Goal: Find specific page/section: Find specific page/section

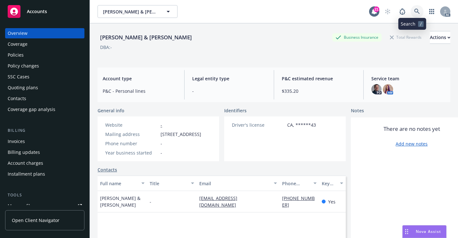
click at [412, 15] on link at bounding box center [417, 11] width 13 height 13
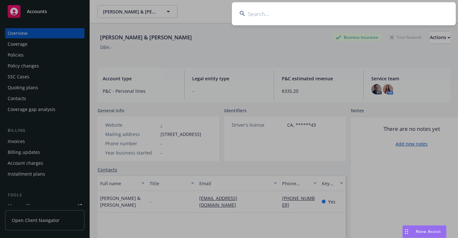
click at [251, 11] on input at bounding box center [344, 13] width 224 height 23
paste input "26804286114-H"
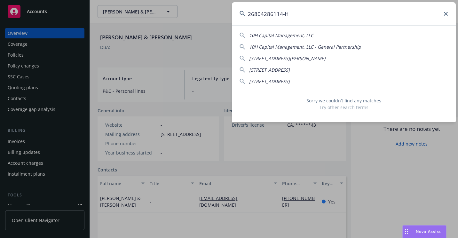
drag, startPoint x: 284, startPoint y: 14, endPoint x: 293, endPoint y: 17, distance: 9.6
click at [293, 17] on input "26804286114-H" at bounding box center [344, 13] width 224 height 23
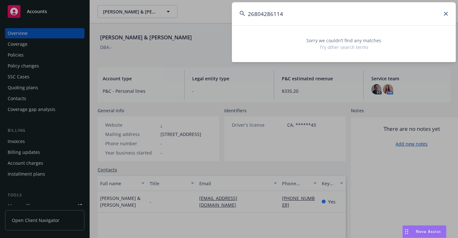
drag, startPoint x: 332, startPoint y: 13, endPoint x: 239, endPoint y: 29, distance: 94.4
click at [239, 29] on div "26804286114 Sorry we couldn’t find any matches Try other search terms" at bounding box center [344, 32] width 224 height 60
paste input "[PERSON_NAME]"
drag, startPoint x: 295, startPoint y: 15, endPoint x: 207, endPoint y: 26, distance: 88.4
click at [207, 26] on div "[PERSON_NAME] Sorry we couldn’t find any matches Try other search terms" at bounding box center [229, 119] width 458 height 238
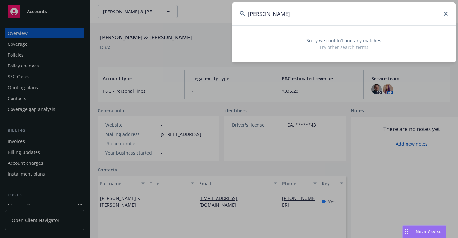
paste input "2680658381 1-U"
drag, startPoint x: 341, startPoint y: 18, endPoint x: 226, endPoint y: 27, distance: 115.5
click at [226, 27] on div "2680658381 Sorry we couldn’t find any matches Try other search terms" at bounding box center [229, 119] width 458 height 238
paste input "2021876617"
drag, startPoint x: 282, startPoint y: 16, endPoint x: 211, endPoint y: 21, distance: 70.9
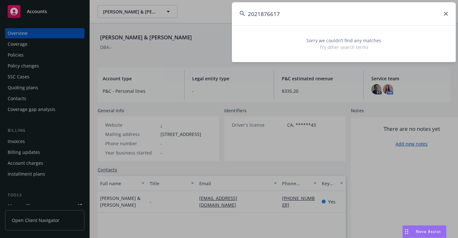
click at [211, 21] on div "2021876617 Sorry we couldn’t find any matches Try other search terms" at bounding box center [229, 119] width 458 height 238
paste input "[PERSON_NAME]"
drag, startPoint x: 357, startPoint y: 18, endPoint x: 244, endPoint y: 21, distance: 112.7
click at [244, 21] on input "[PERSON_NAME]" at bounding box center [344, 13] width 224 height 23
paste input "610624031 311 7"
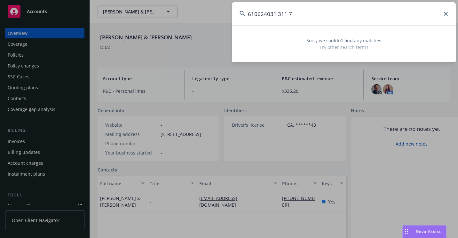
drag, startPoint x: 318, startPoint y: 14, endPoint x: 234, endPoint y: 17, distance: 84.5
click at [234, 17] on input "610624031 311 7" at bounding box center [344, 13] width 224 height 23
paste input "2884906-633-1"
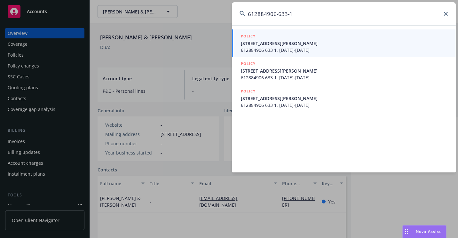
type input "612884906-633-1"
click at [270, 38] on div "POLICY" at bounding box center [344, 36] width 207 height 7
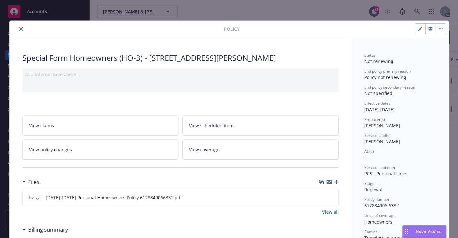
click at [19, 30] on icon "close" at bounding box center [21, 29] width 4 height 4
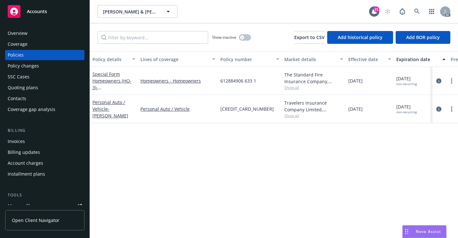
click at [44, 33] on div "Overview" at bounding box center [45, 33] width 74 height 10
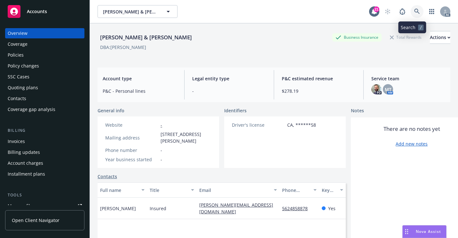
click at [415, 14] on link at bounding box center [417, 11] width 13 height 13
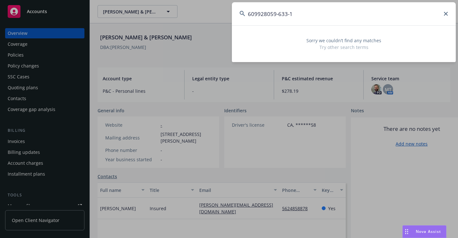
type input "609928059-633-1"
click at [444, 15] on icon at bounding box center [446, 14] width 4 height 4
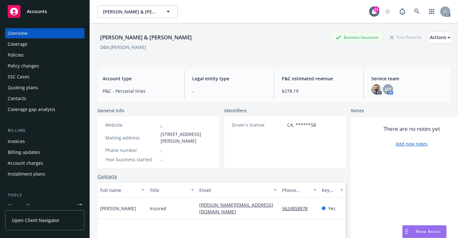
click at [19, 58] on div "Policies" at bounding box center [16, 55] width 16 height 10
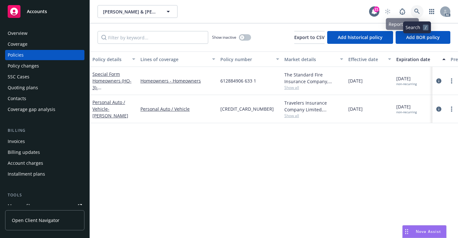
click at [414, 12] on link at bounding box center [417, 11] width 13 height 13
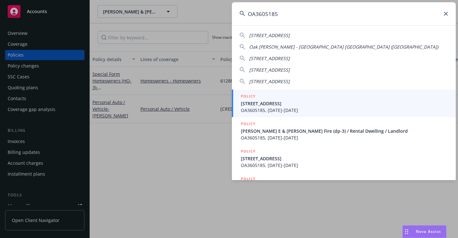
type input "OA3605185"
click at [261, 105] on span "[STREET_ADDRESS]" at bounding box center [344, 103] width 207 height 7
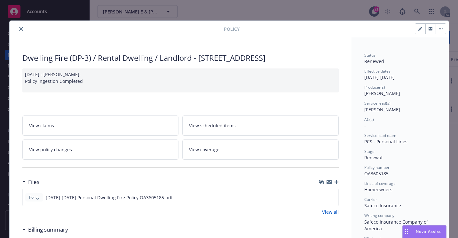
click at [19, 29] on icon "close" at bounding box center [21, 29] width 4 height 4
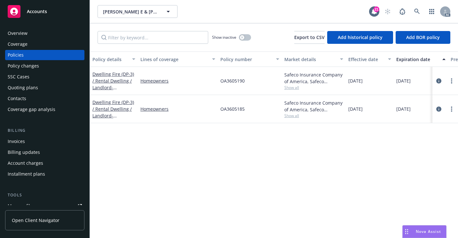
click at [42, 38] on div "Overview" at bounding box center [45, 33] width 74 height 10
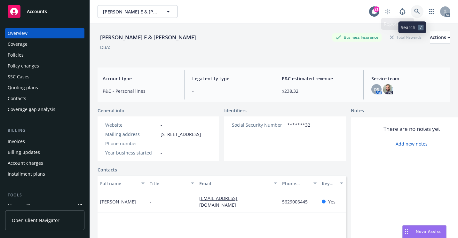
click at [413, 15] on link at bounding box center [417, 11] width 13 height 13
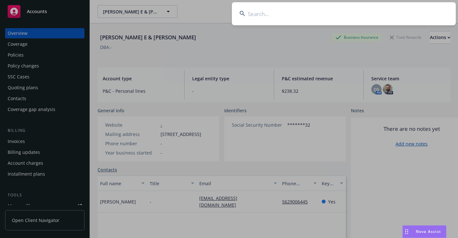
drag, startPoint x: 171, startPoint y: 43, endPoint x: 76, endPoint y: 76, distance: 100.4
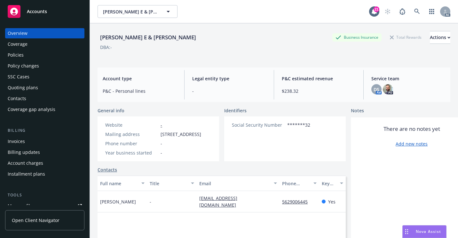
click at [24, 59] on div "Policies" at bounding box center [45, 55] width 74 height 10
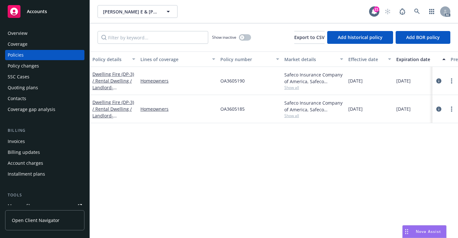
click at [32, 35] on div "Overview" at bounding box center [45, 33] width 74 height 10
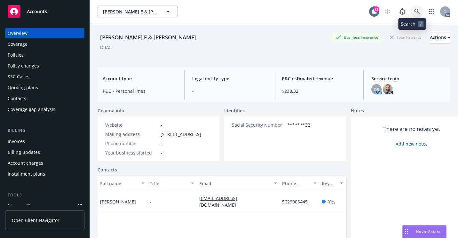
click at [411, 13] on link at bounding box center [417, 11] width 13 height 13
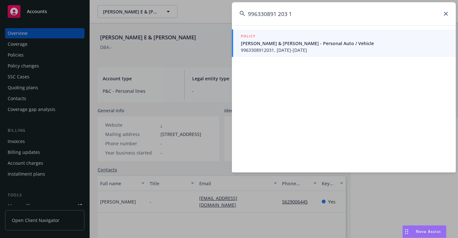
type input "996330891 203 1"
click at [286, 42] on span "[PERSON_NAME] & [PERSON_NAME] - Personal Auto / Vehicle" at bounding box center [344, 43] width 207 height 7
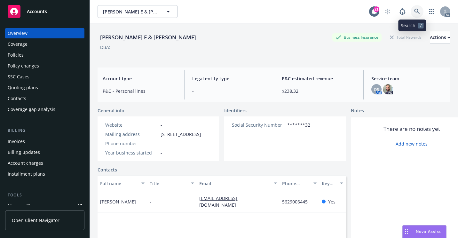
click at [414, 13] on icon at bounding box center [416, 11] width 5 height 5
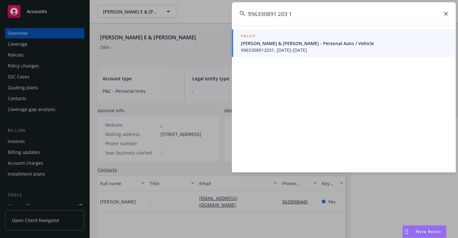
type input "996330891 203 1"
click at [266, 40] on span "[PERSON_NAME] & [PERSON_NAME] - Personal Auto / Vehicle" at bounding box center [344, 43] width 207 height 7
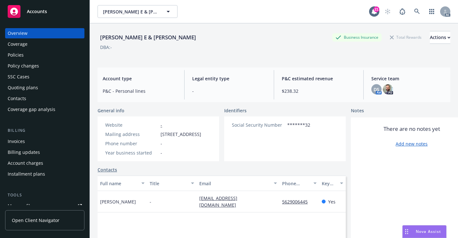
click at [17, 57] on div "Policies" at bounding box center [16, 55] width 16 height 10
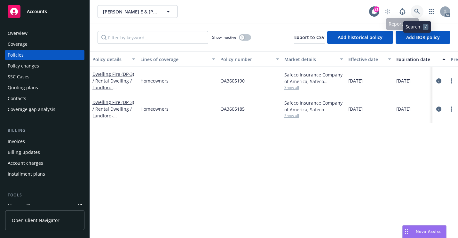
click at [412, 12] on link at bounding box center [417, 11] width 13 height 13
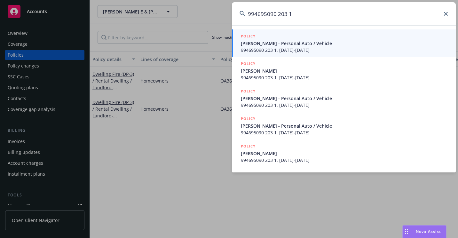
type input "994695090 203 1"
click at [255, 49] on span "994695090 203 1, [DATE]-[DATE]" at bounding box center [344, 50] width 207 height 7
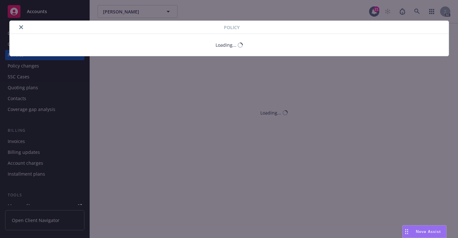
click at [22, 30] on button "close" at bounding box center [21, 27] width 8 height 8
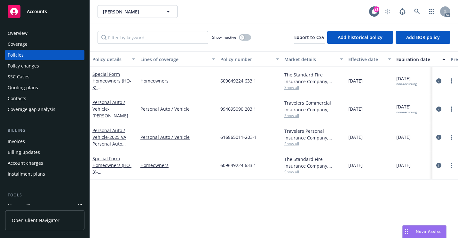
click at [48, 36] on div "Overview" at bounding box center [45, 33] width 74 height 10
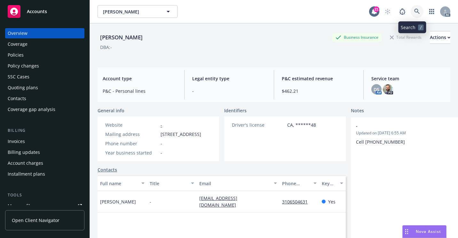
click at [414, 12] on icon at bounding box center [417, 12] width 6 height 6
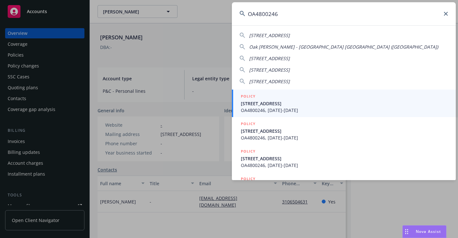
type input "OA4800246"
click at [277, 103] on span "[STREET_ADDRESS]" at bounding box center [344, 103] width 207 height 7
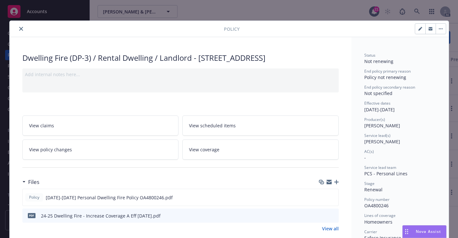
click at [18, 31] on button "close" at bounding box center [21, 29] width 8 height 8
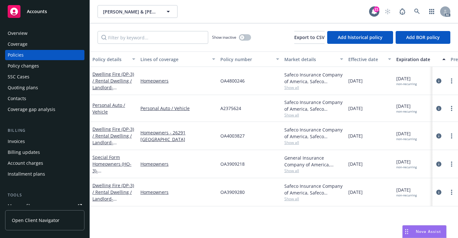
click at [53, 32] on div "Overview" at bounding box center [45, 33] width 74 height 10
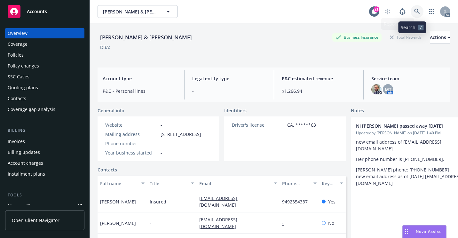
click at [416, 10] on link at bounding box center [417, 11] width 13 height 13
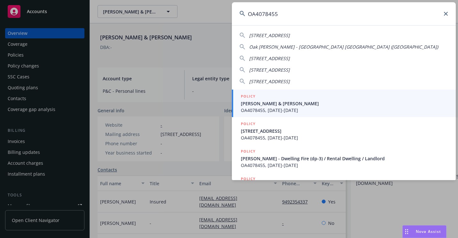
type input "OA4078455"
click at [259, 100] on span "[PERSON_NAME] & [PERSON_NAME]" at bounding box center [344, 103] width 207 height 7
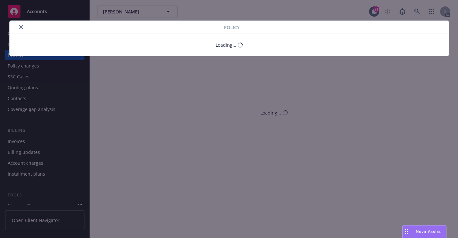
click at [21, 29] on button "close" at bounding box center [21, 27] width 8 height 8
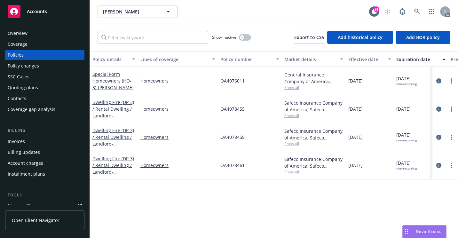
click at [24, 31] on div "Overview" at bounding box center [18, 33] width 20 height 10
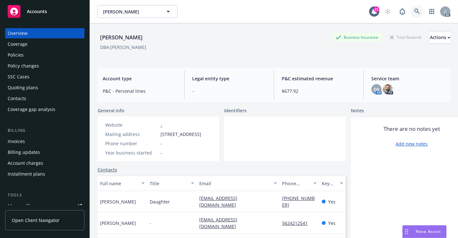
click at [414, 13] on icon at bounding box center [417, 12] width 6 height 6
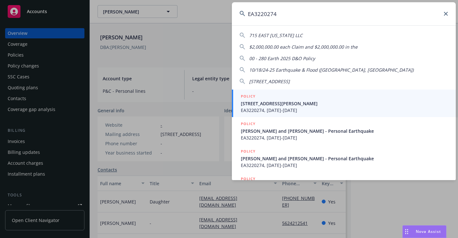
type input "EA3220274"
click at [261, 106] on span "[STREET_ADDRESS][PERSON_NAME]" at bounding box center [344, 103] width 207 height 7
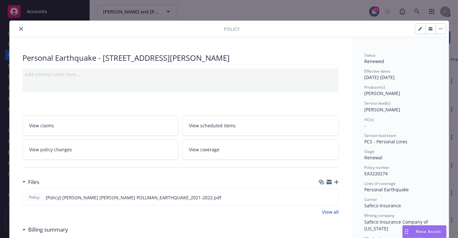
click at [19, 29] on icon "close" at bounding box center [21, 29] width 4 height 4
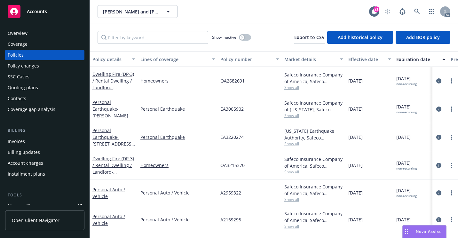
click at [207, 141] on div "Personal Earthquake" at bounding box center [178, 137] width 80 height 28
click at [41, 34] on div "Overview" at bounding box center [45, 33] width 74 height 10
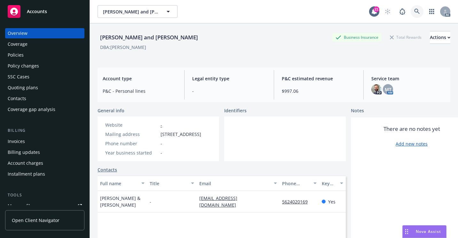
click at [417, 14] on link at bounding box center [417, 11] width 13 height 13
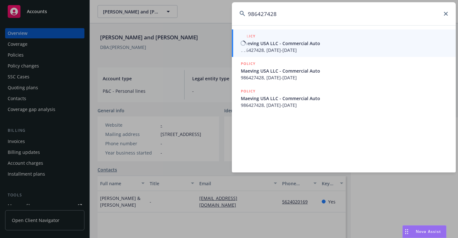
type input "986427428"
click at [245, 47] on div at bounding box center [243, 43] width 8 height 17
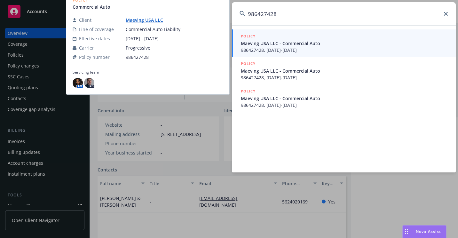
click at [260, 51] on span "986427428, [DATE]-[DATE]" at bounding box center [344, 50] width 207 height 7
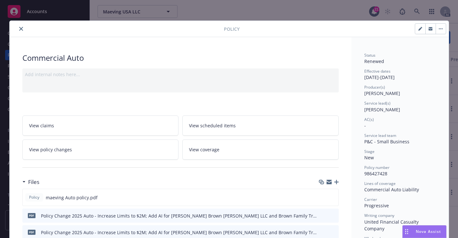
click at [20, 27] on icon "close" at bounding box center [21, 29] width 4 height 4
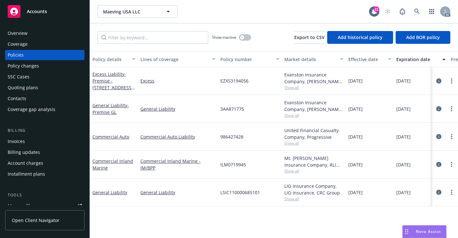
click at [38, 33] on div "Overview" at bounding box center [45, 33] width 74 height 10
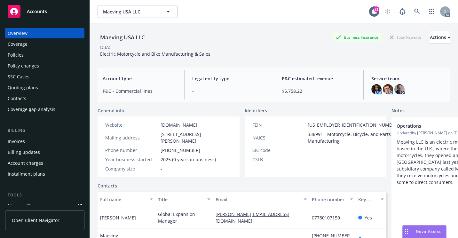
click at [39, 51] on div "Policies" at bounding box center [45, 55] width 74 height 10
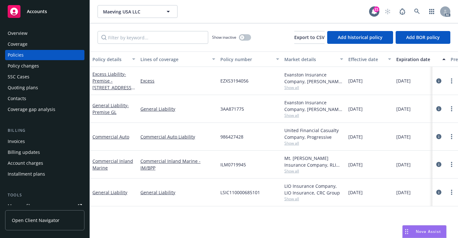
click at [29, 33] on div "Overview" at bounding box center [45, 33] width 74 height 10
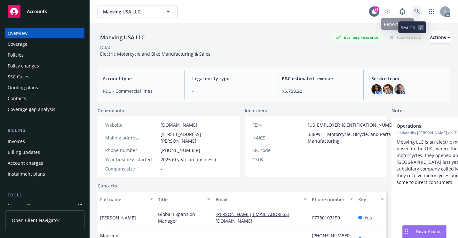
click at [414, 11] on icon at bounding box center [417, 12] width 6 height 6
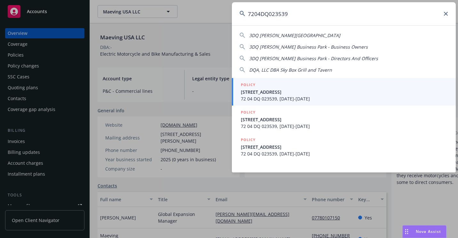
type input "7204DQ023539"
click at [272, 89] on span "[STREET_ADDRESS]" at bounding box center [344, 92] width 207 height 7
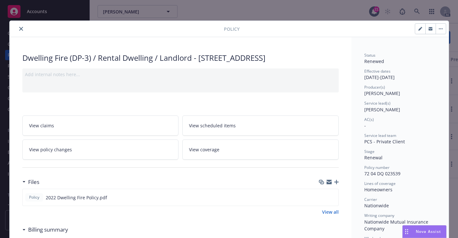
click at [21, 28] on button "close" at bounding box center [21, 29] width 8 height 8
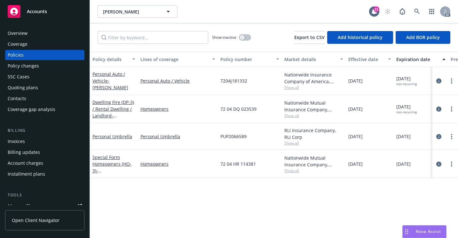
click at [37, 35] on div "Overview" at bounding box center [45, 33] width 74 height 10
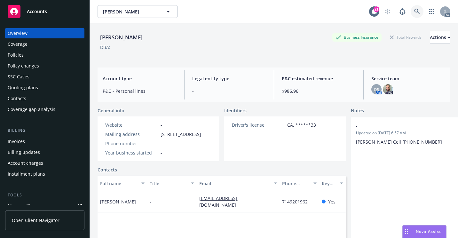
click at [414, 13] on icon at bounding box center [417, 12] width 6 height 6
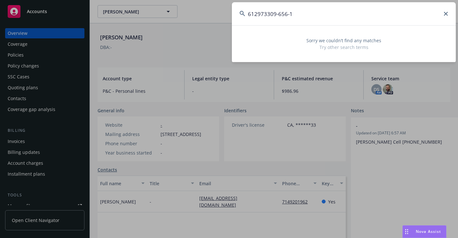
type input "612973309-656-1"
